Goal: Find specific page/section: Locate item on page

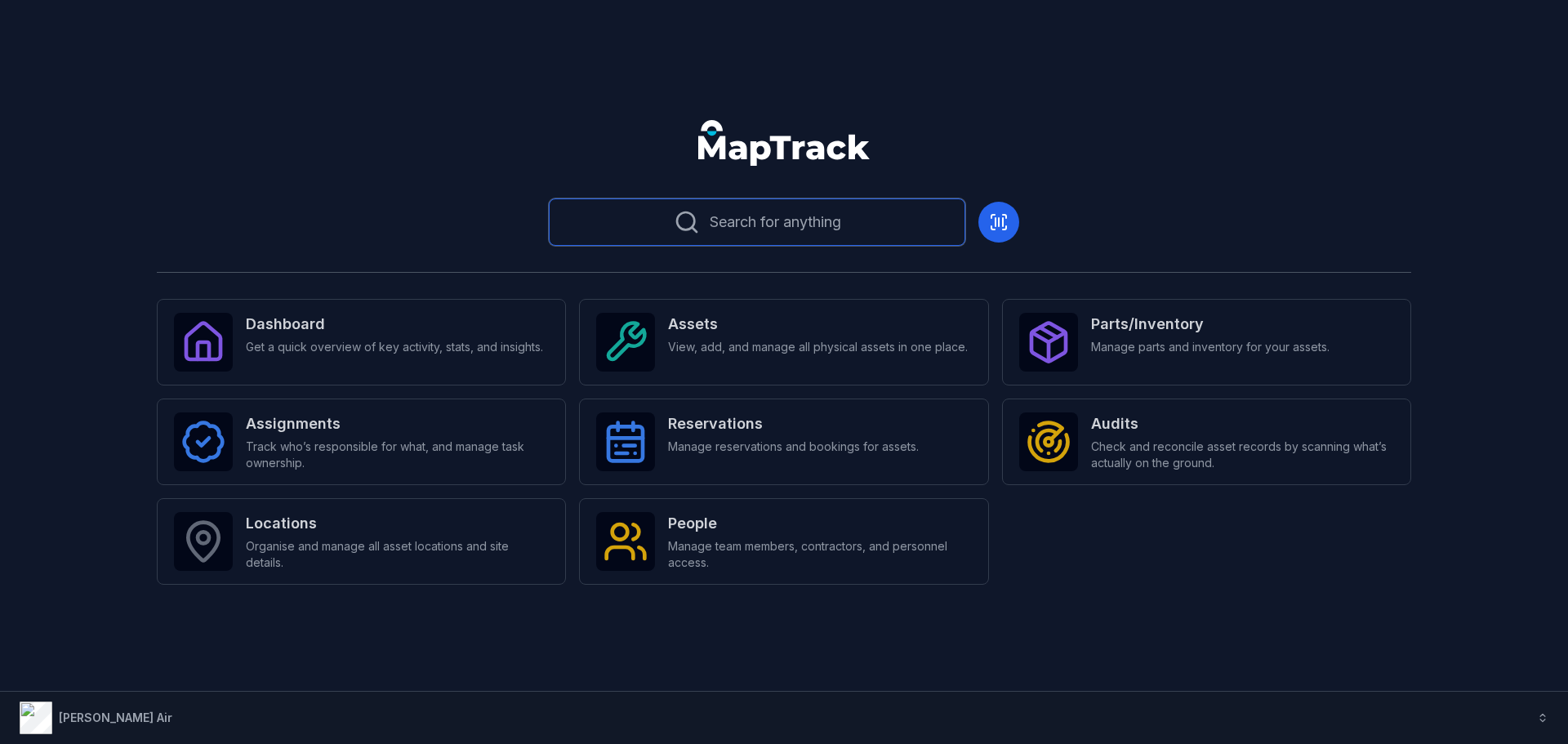
click at [757, 214] on span "Search for anything" at bounding box center [776, 222] width 131 height 23
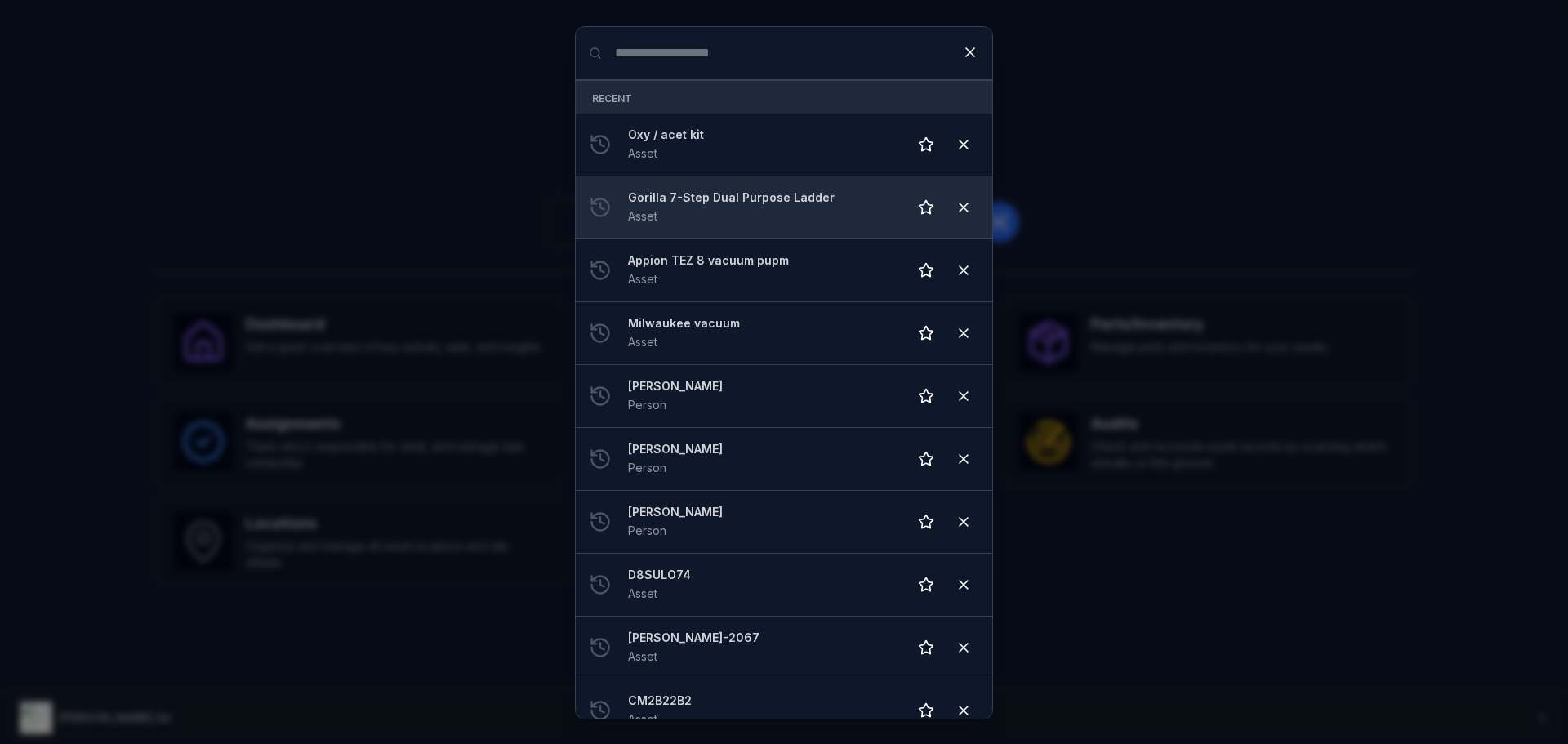
drag, startPoint x: 1302, startPoint y: 260, endPoint x: 849, endPoint y: 235, distance: 453.7
click at [1299, 260] on div "Search for anything Recent Oxy / acet kit Asset Gorilla 7-Step Dual Purpose Lad…" at bounding box center [784, 372] width 1568 height 744
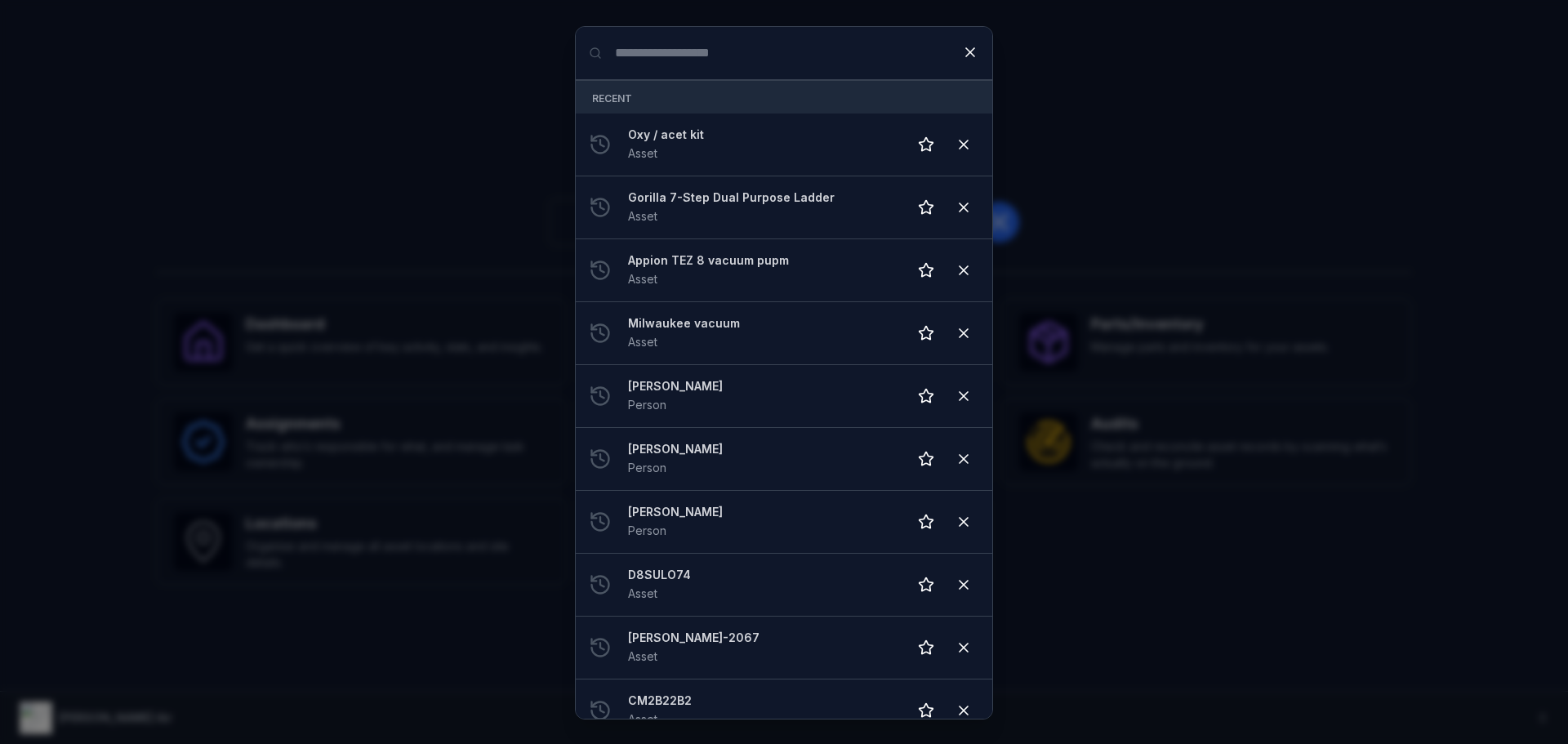
click at [1176, 132] on div "Search for anything Recent Oxy / acet kit Asset Gorilla 7-Step Dual Purpose Lad…" at bounding box center [784, 372] width 1568 height 744
click at [966, 52] on icon at bounding box center [970, 52] width 16 height 16
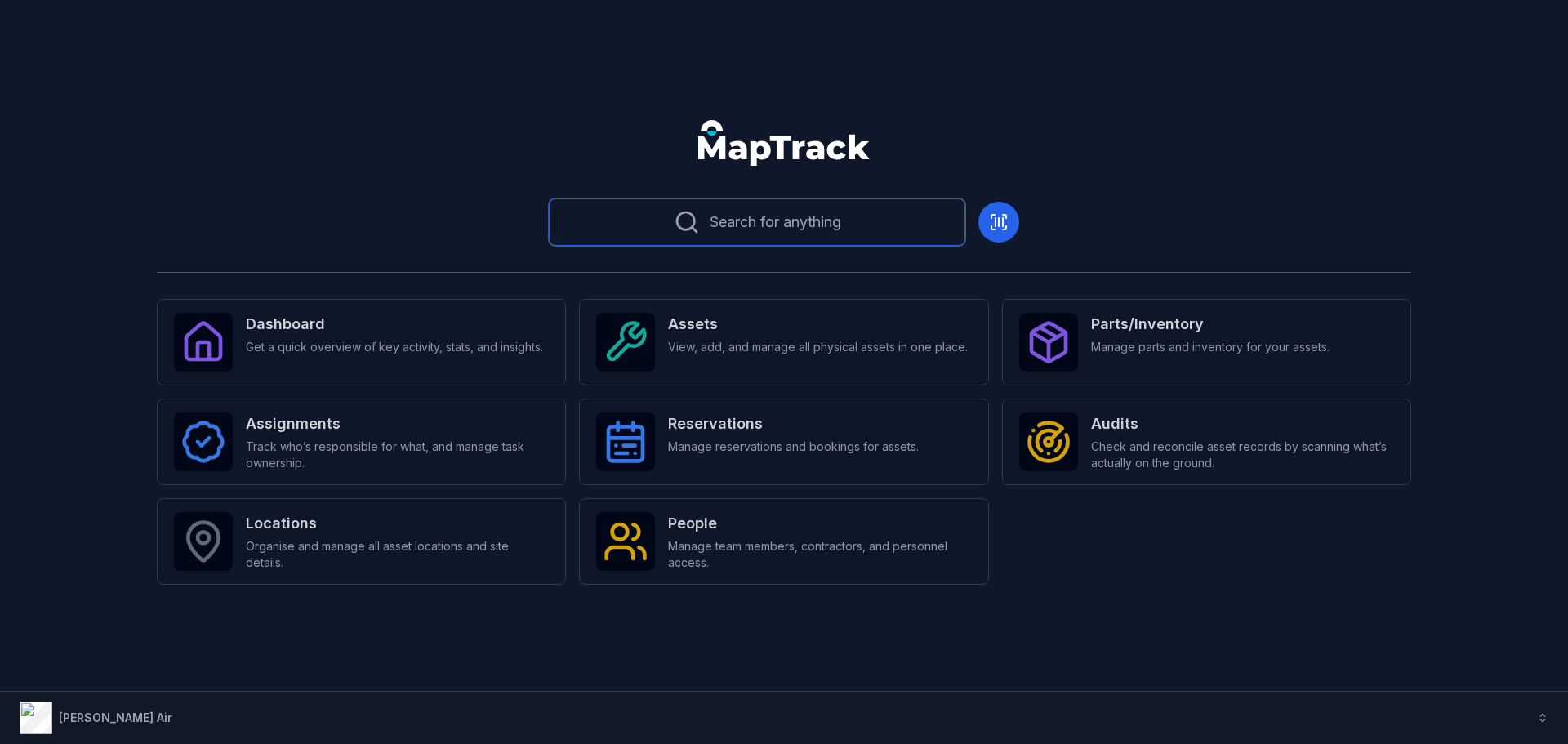
click at [661, 224] on button "Search for anything" at bounding box center [757, 222] width 416 height 48
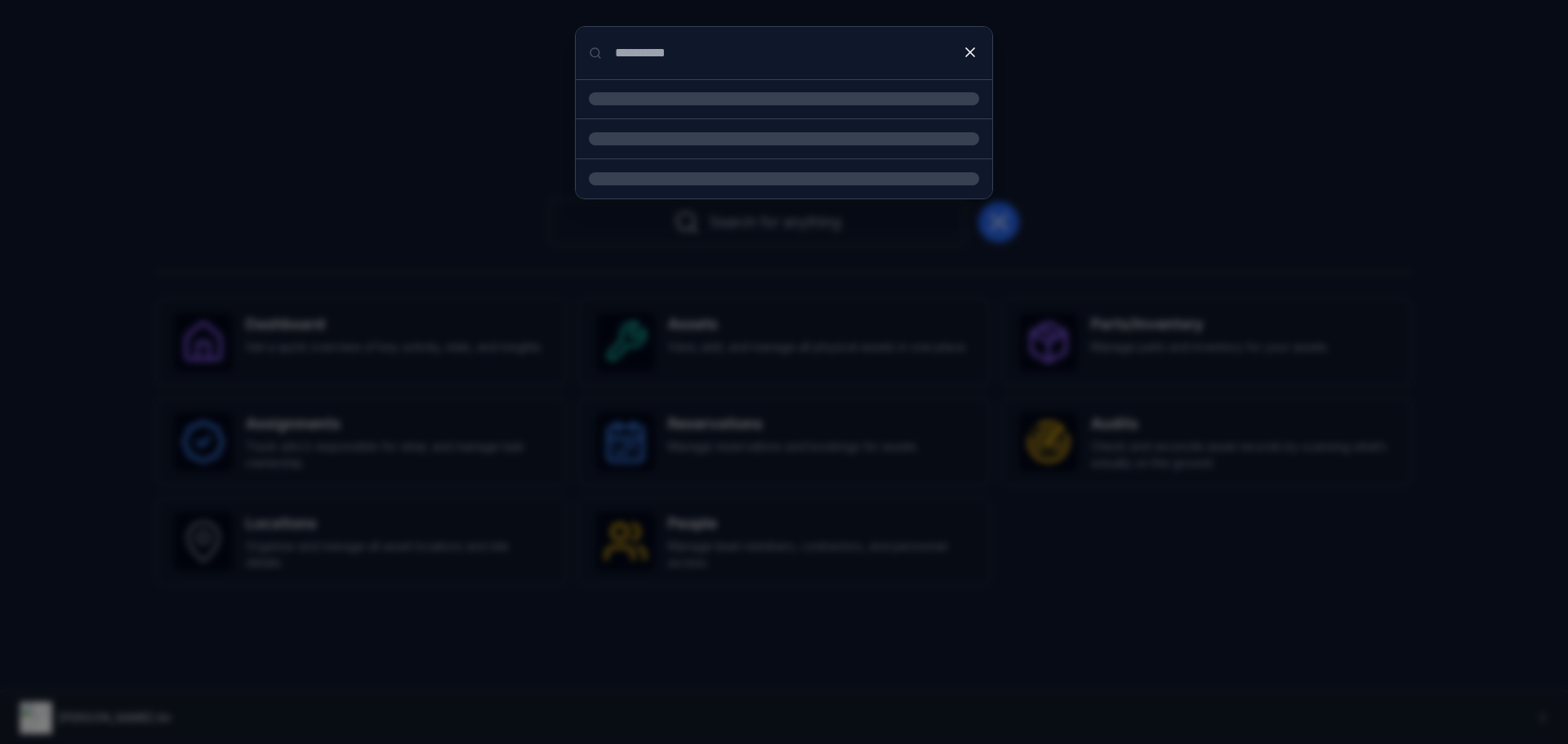
type input "**********"
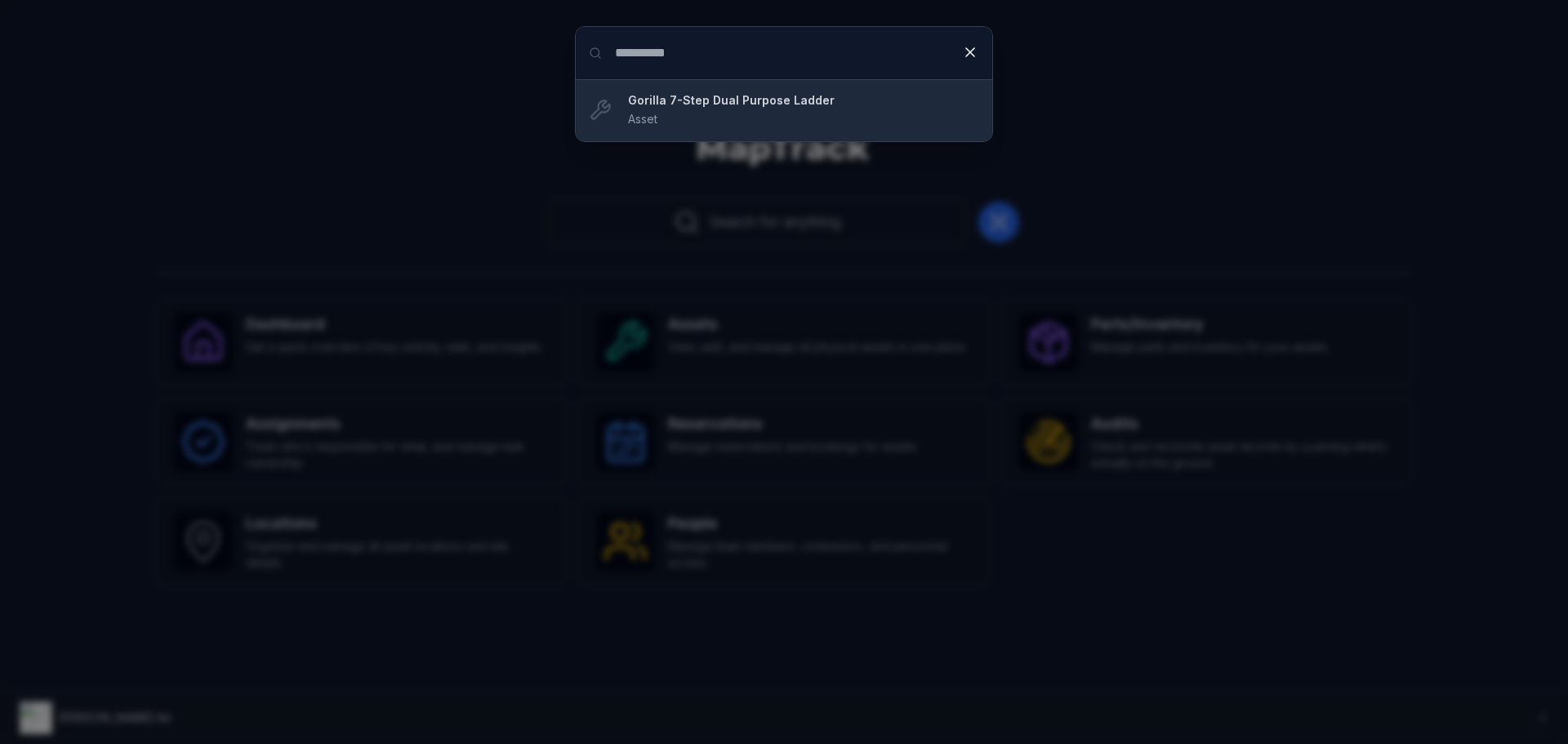
click at [694, 115] on div "Gorilla 7-Step Dual Purpose Ladder Asset" at bounding box center [804, 110] width 351 height 36
